Goal: Information Seeking & Learning: Learn about a topic

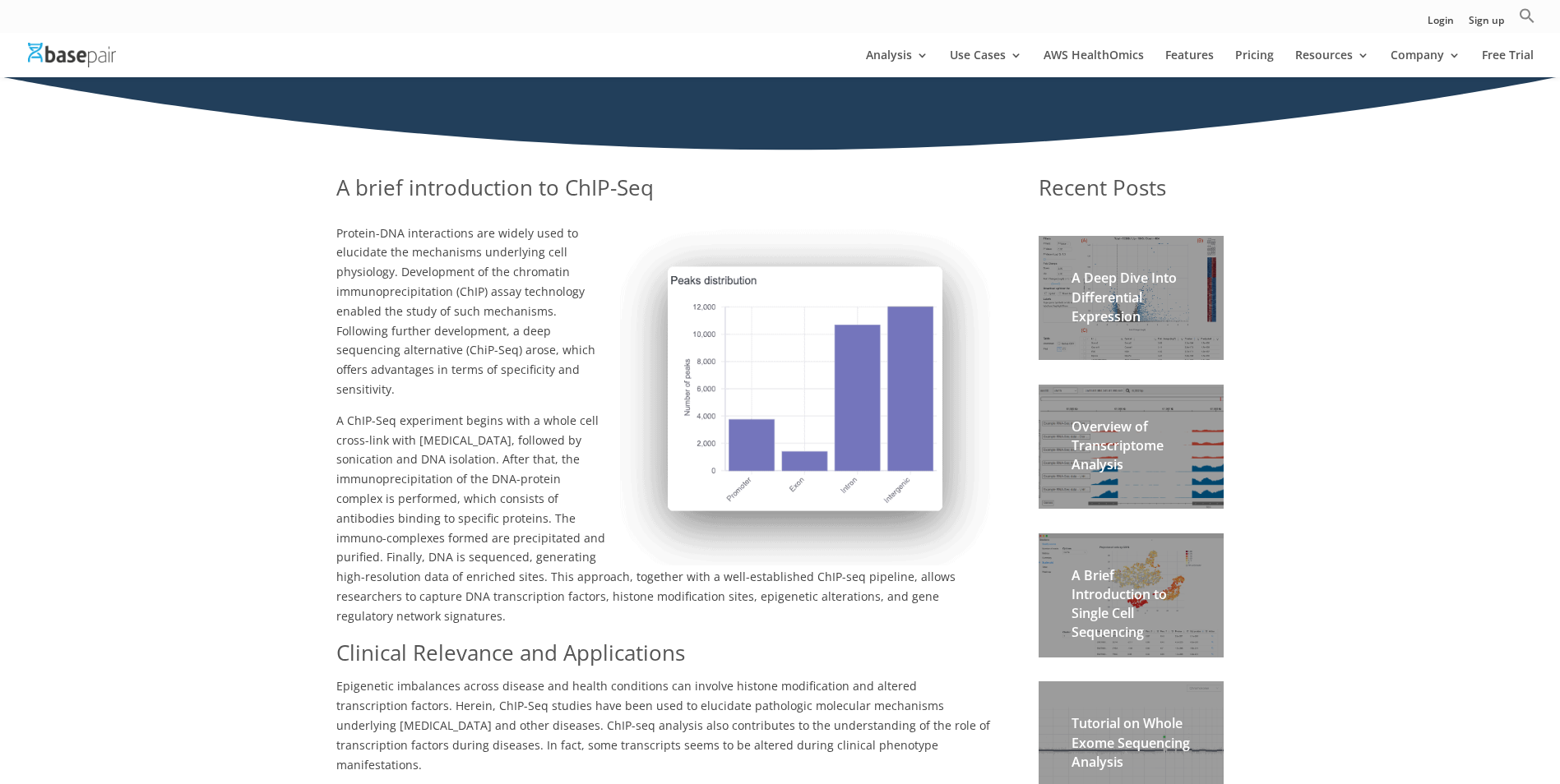
scroll to position [217, 0]
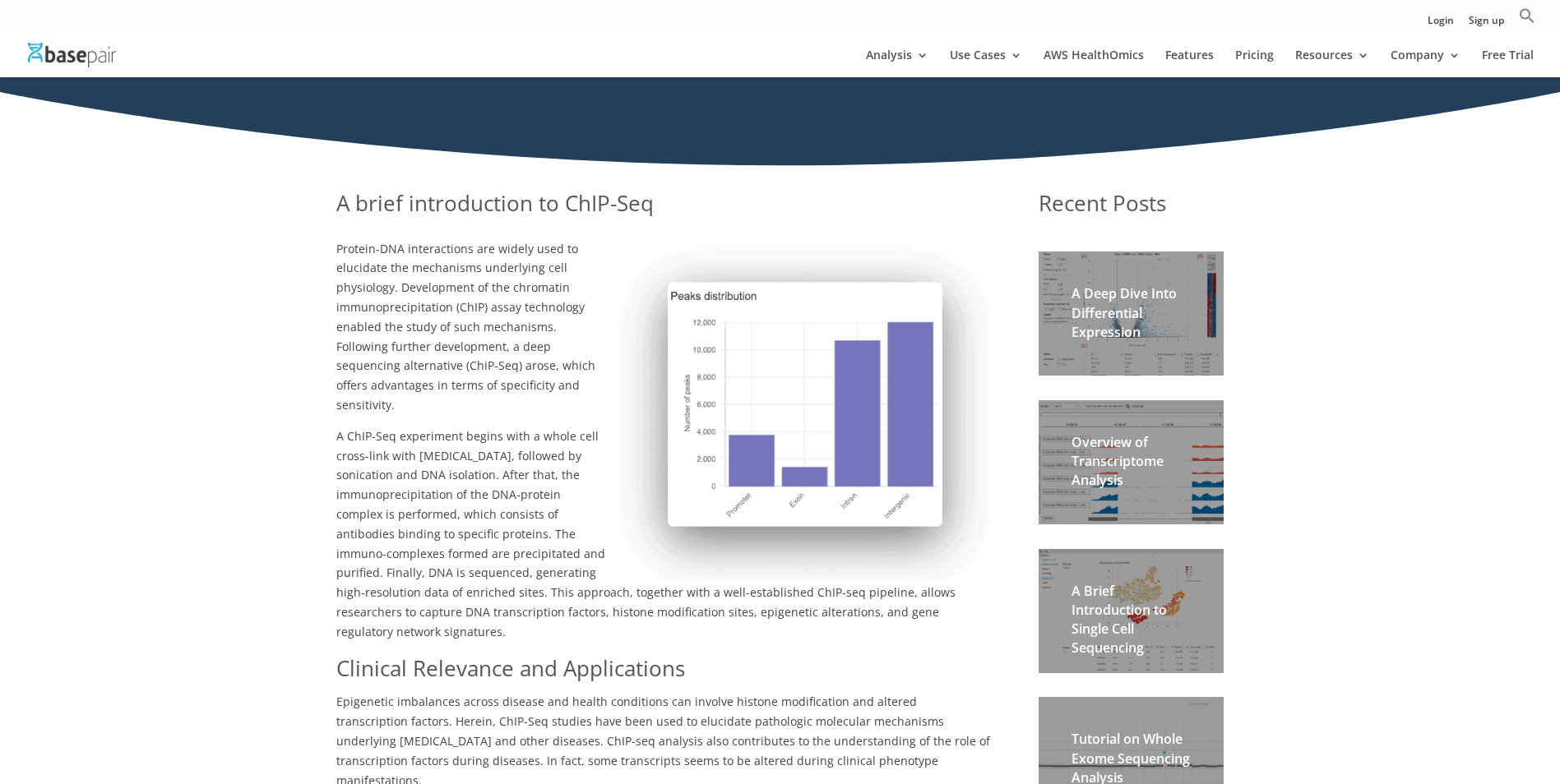
click at [1175, 308] on h2 "A Deep Dive Into Differential Expression" at bounding box center [1132, 318] width 119 height 66
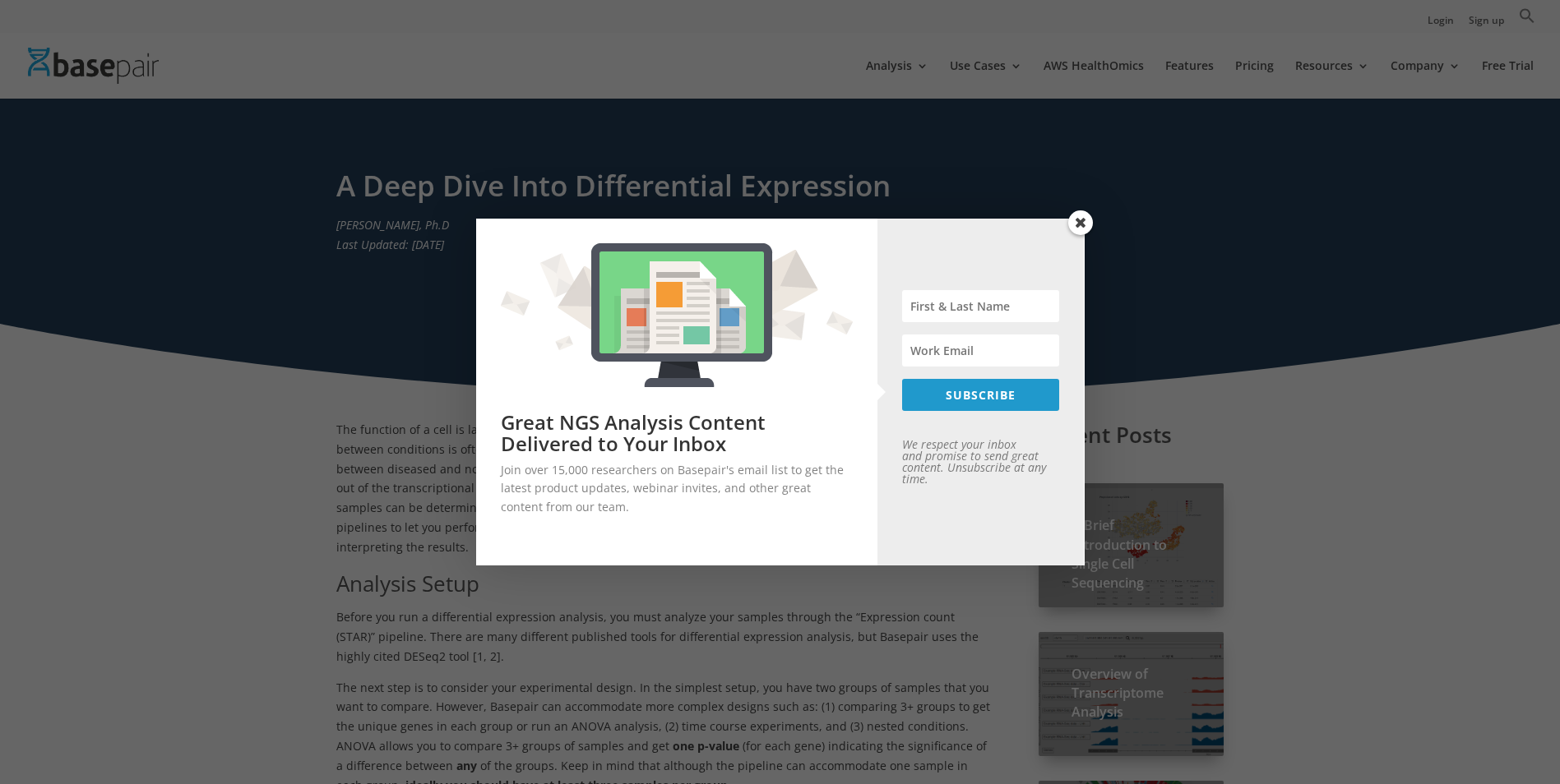
click at [1085, 222] on span at bounding box center [1081, 222] width 25 height 25
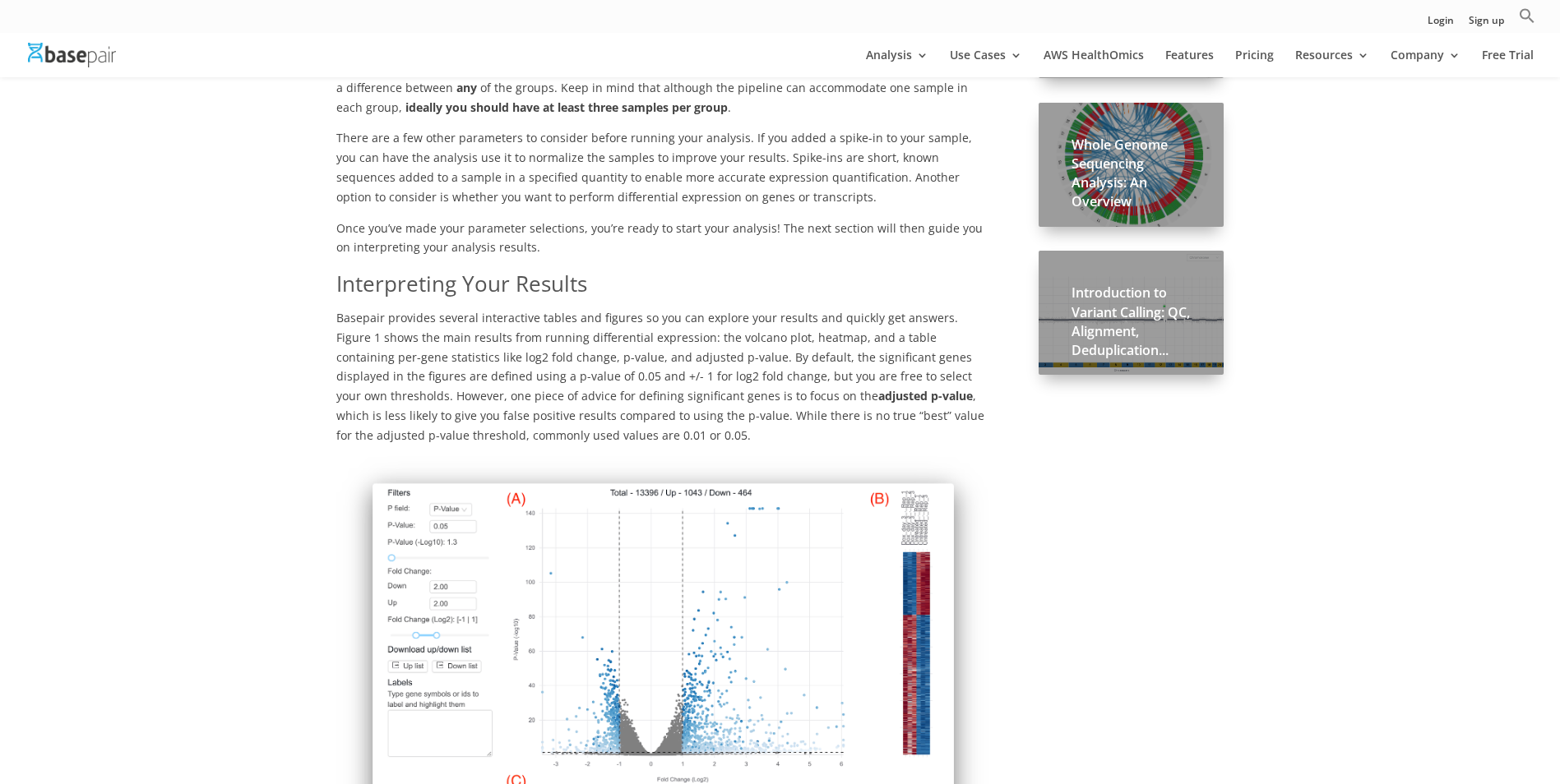
scroll to position [685, 0]
